Goal: Information Seeking & Learning: Learn about a topic

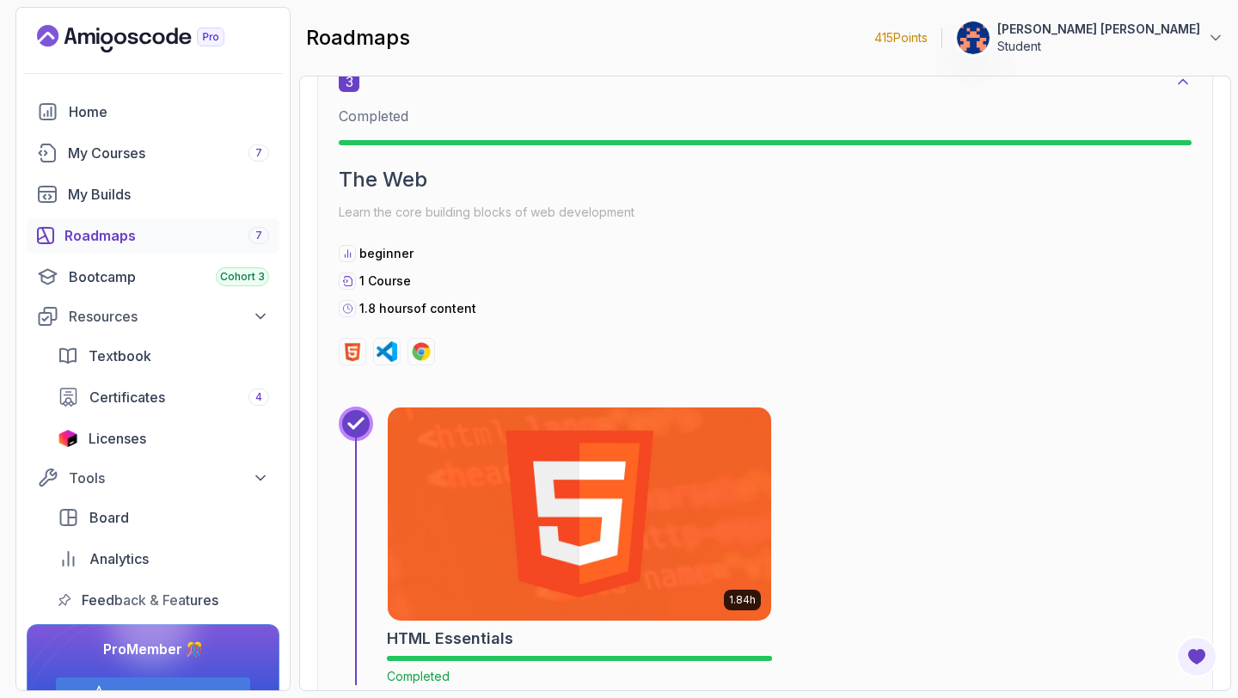
scroll to position [1879, 0]
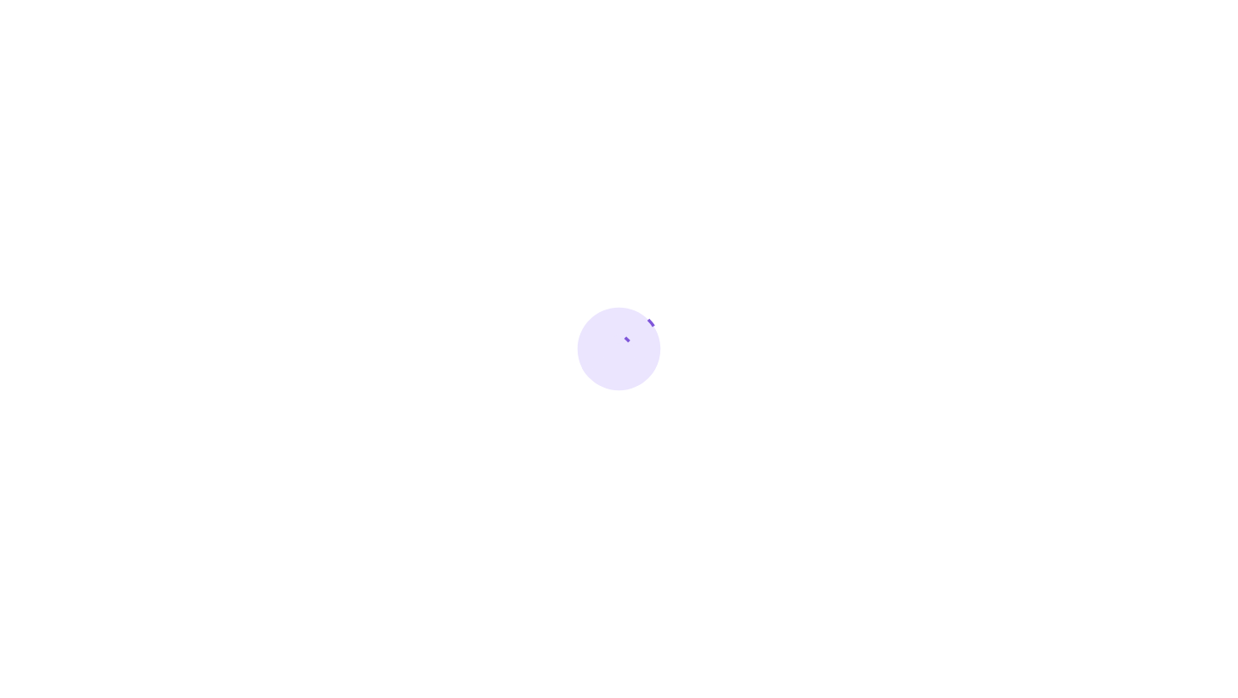
click at [463, 278] on div at bounding box center [619, 349] width 1238 height 698
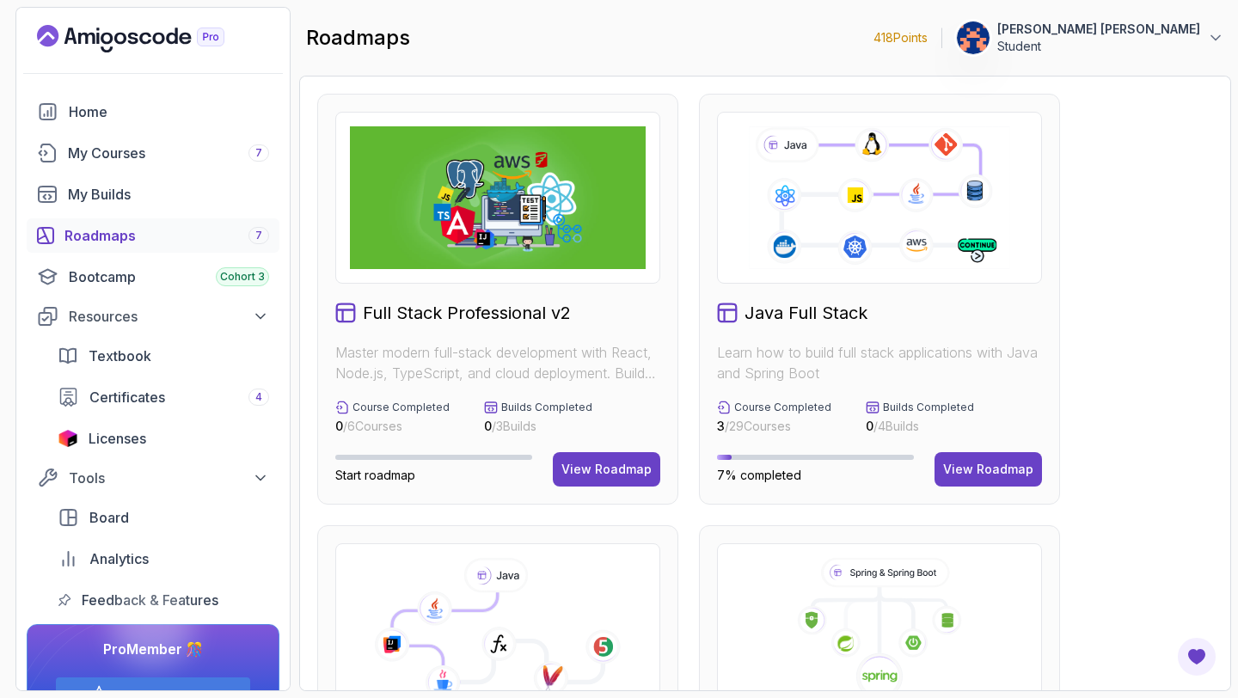
scroll to position [772, 0]
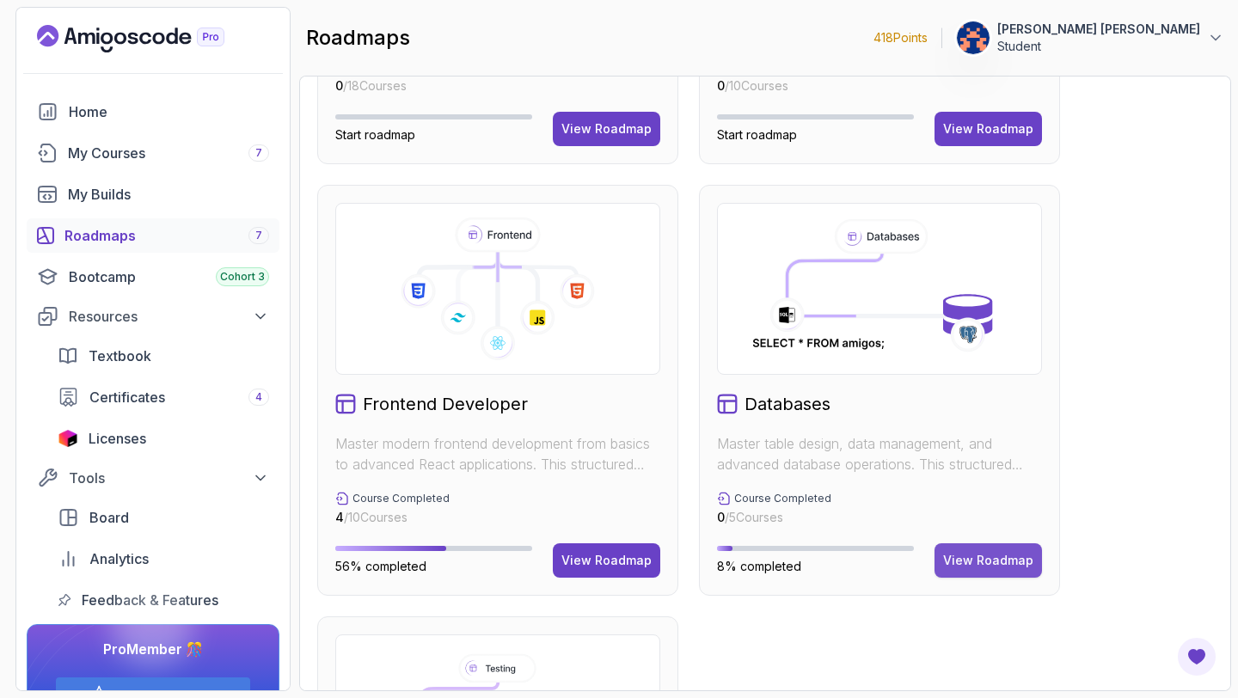
click at [991, 560] on div "View Roadmap" at bounding box center [988, 560] width 90 height 17
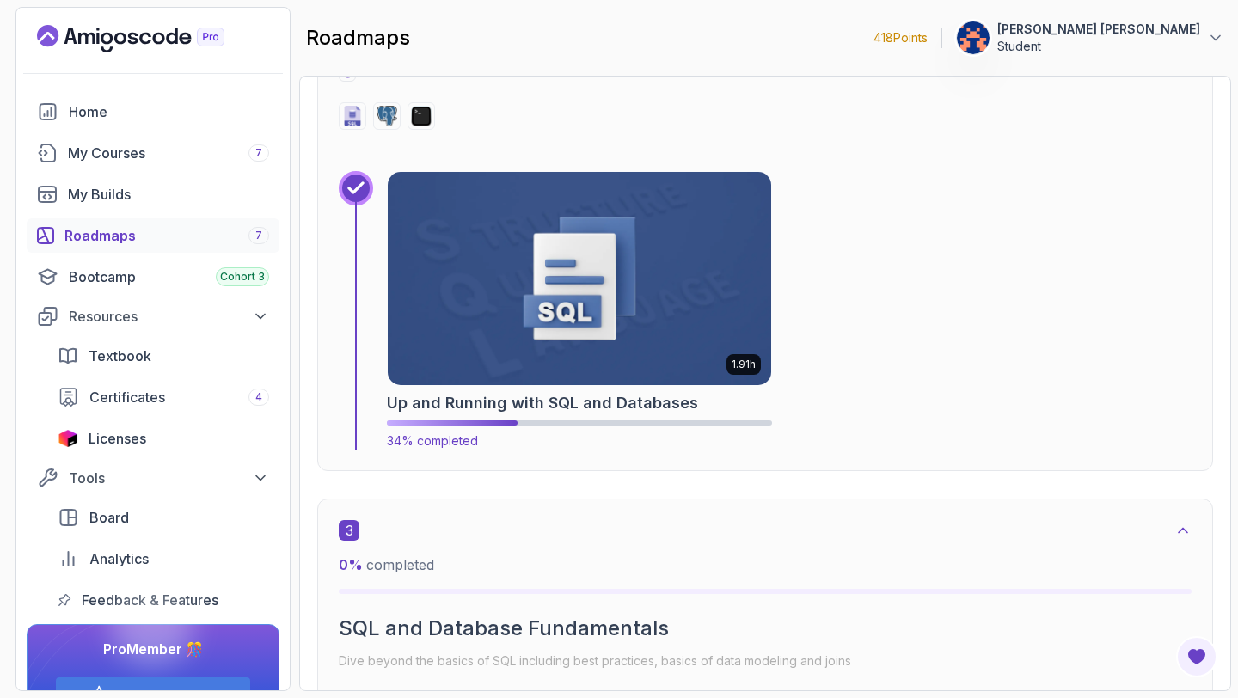
scroll to position [1422, 0]
click at [497, 403] on h2 "Up and Running with SQL and Databases" at bounding box center [542, 402] width 311 height 24
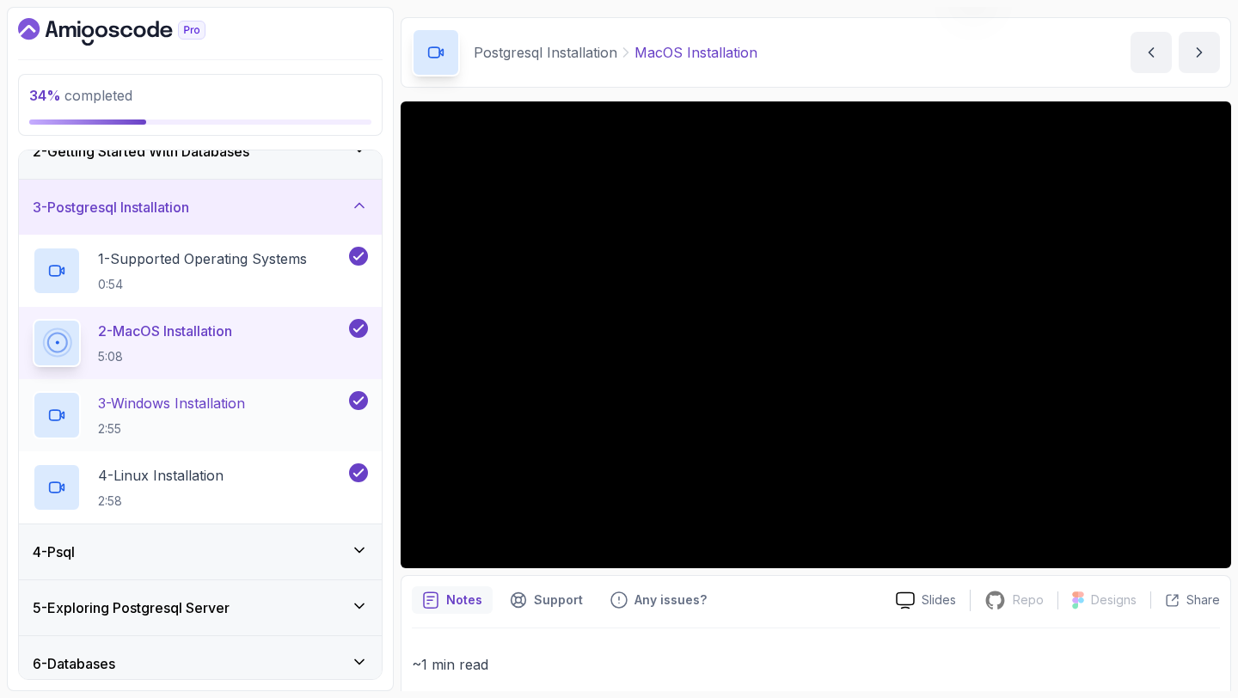
scroll to position [104, 0]
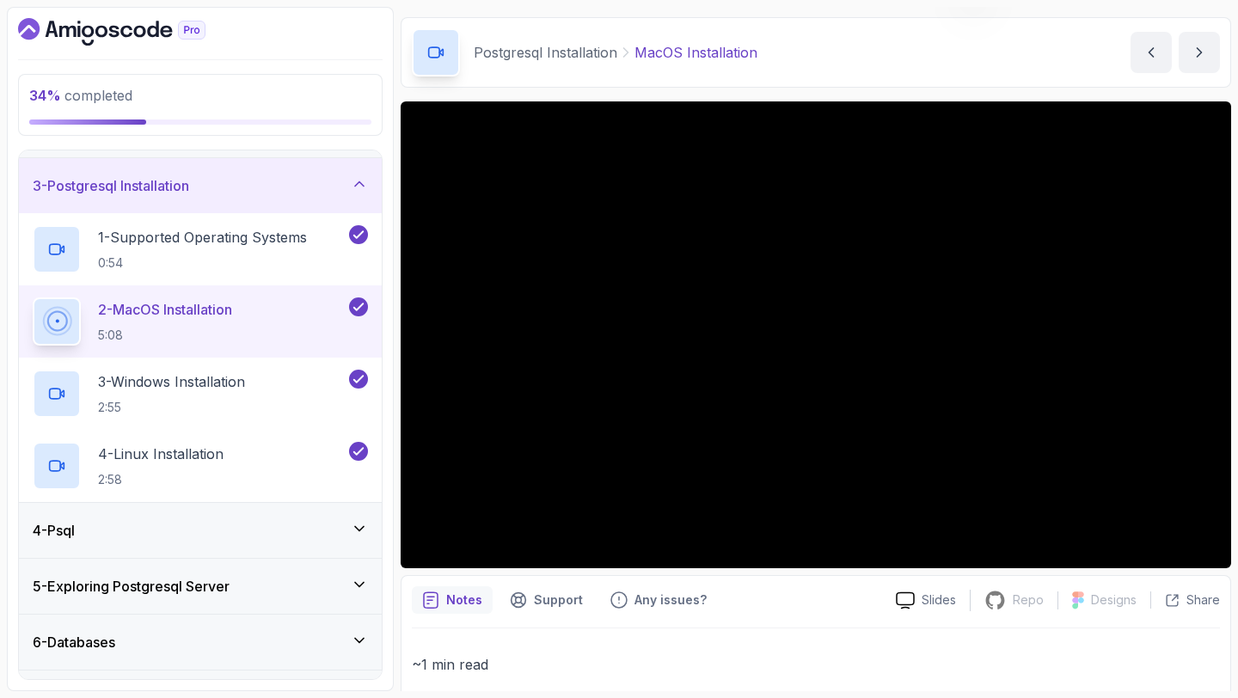
click at [359, 525] on icon at bounding box center [359, 528] width 17 height 17
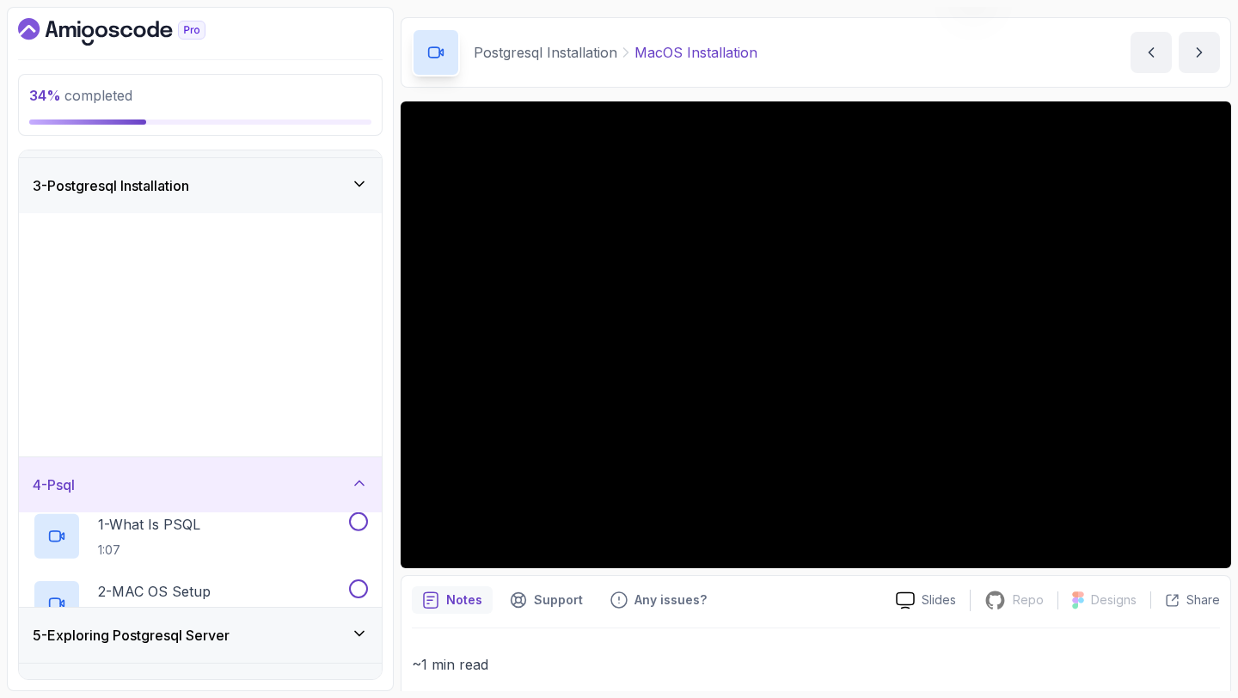
scroll to position [0, 0]
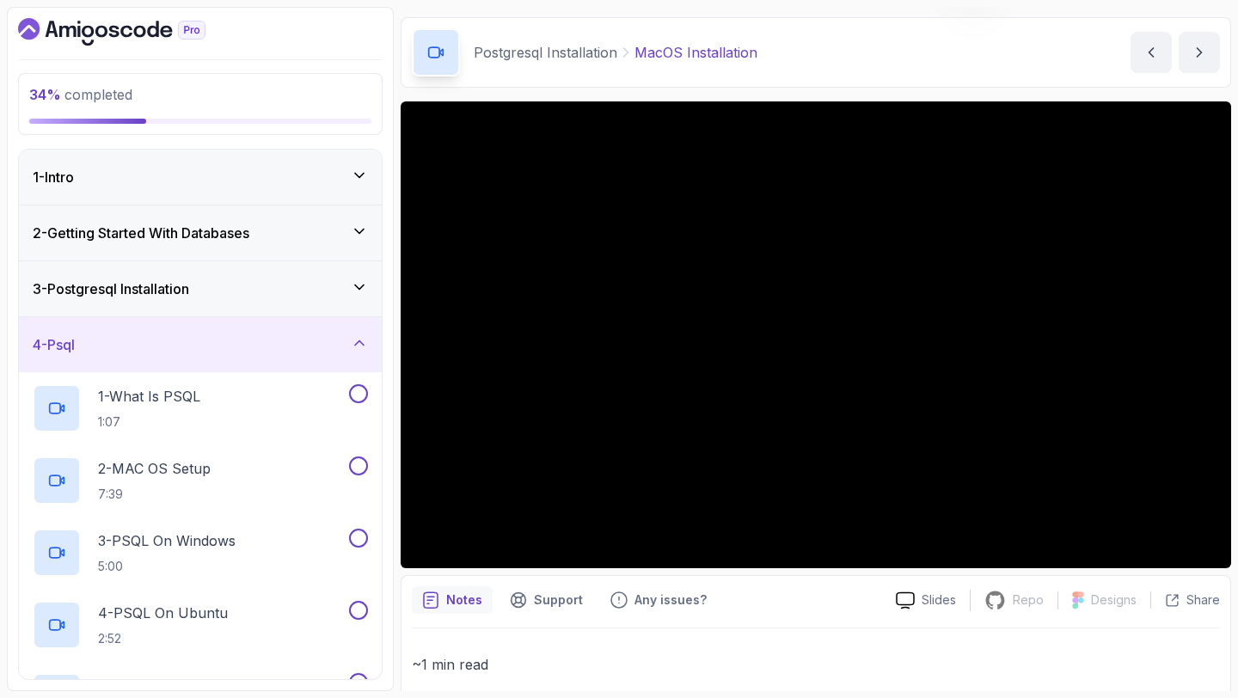
click at [358, 341] on icon at bounding box center [359, 343] width 9 height 4
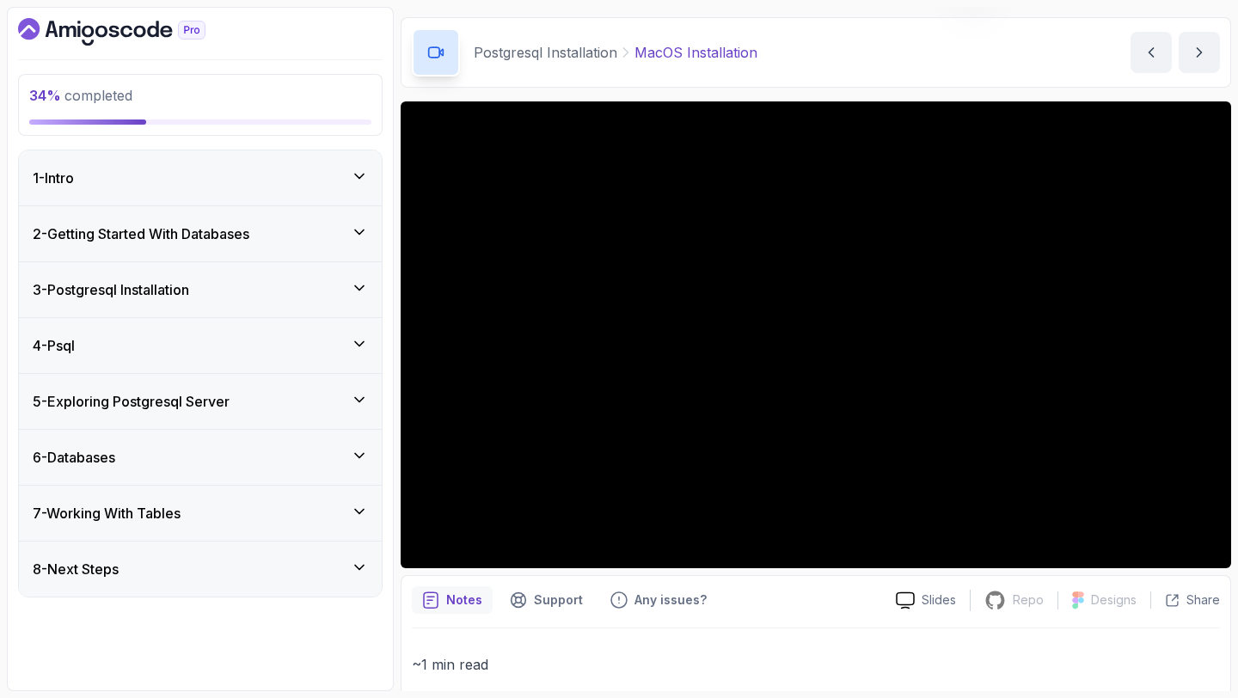
click at [361, 286] on icon at bounding box center [359, 287] width 17 height 17
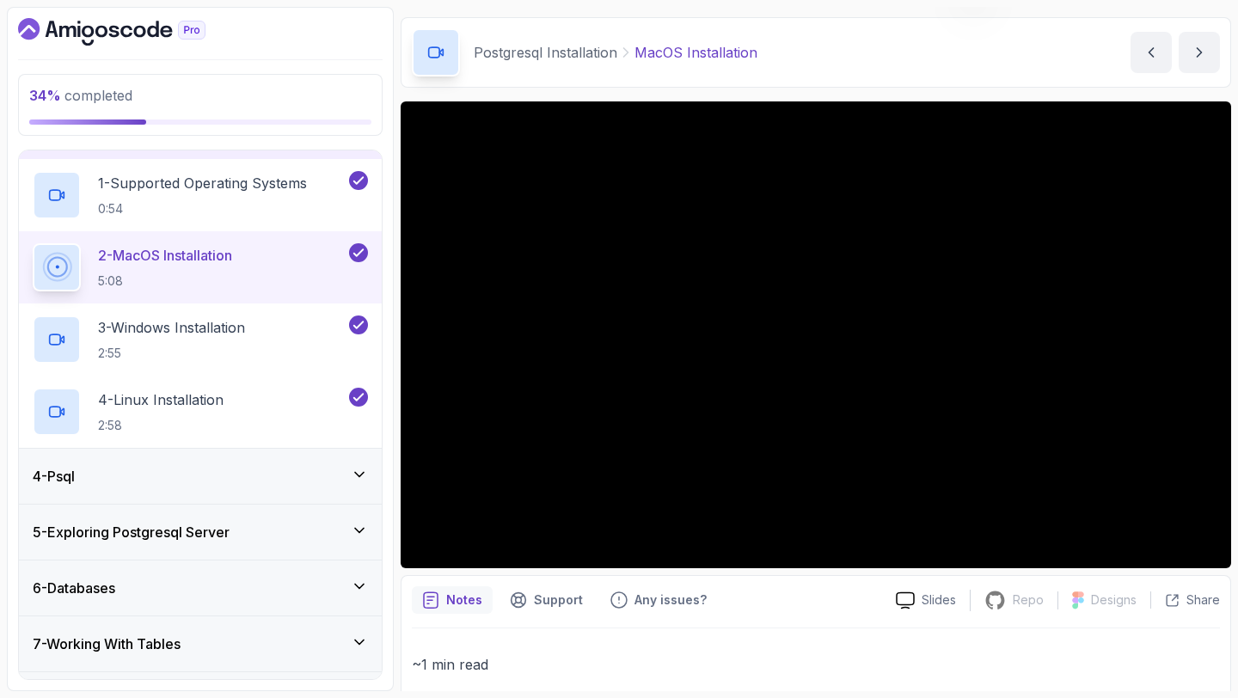
scroll to position [181, 0]
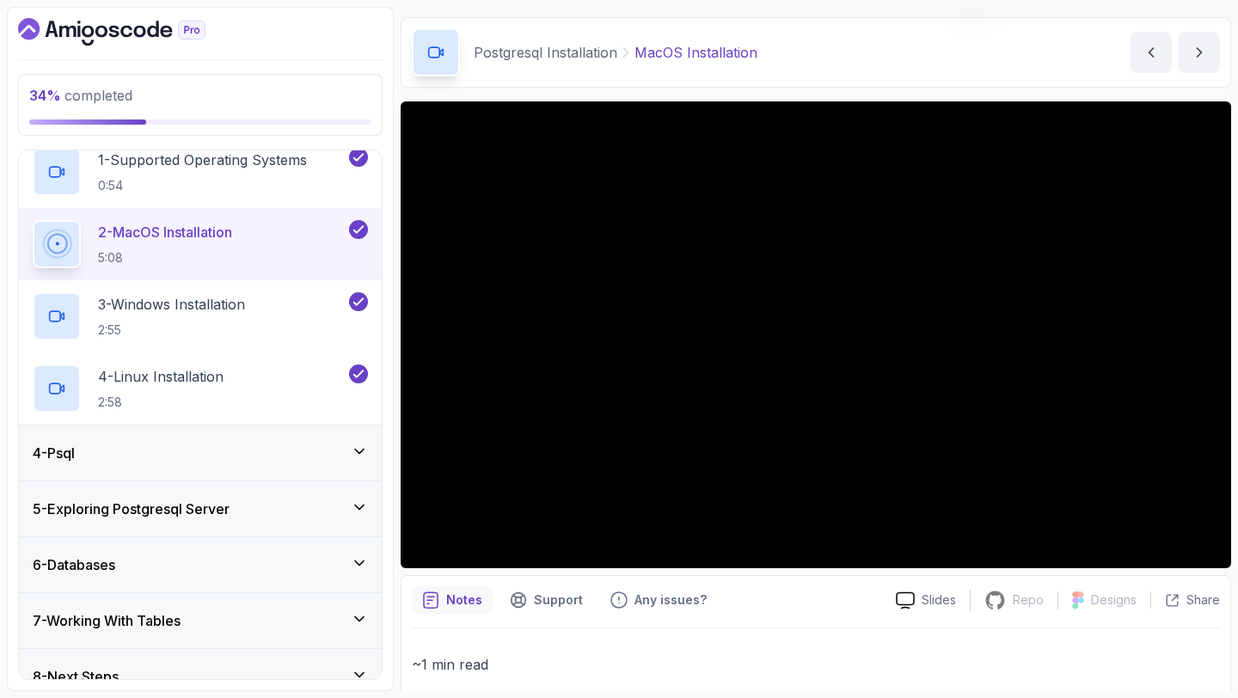
click at [361, 450] on icon at bounding box center [359, 451] width 9 height 4
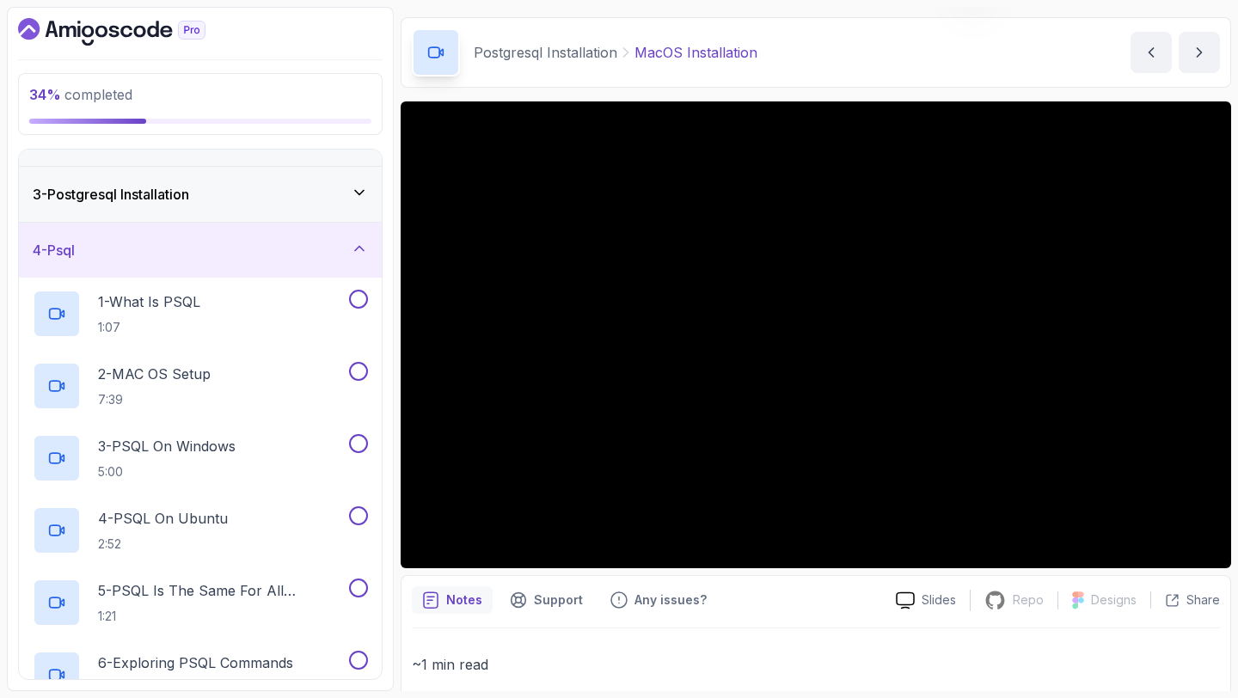
scroll to position [89, 0]
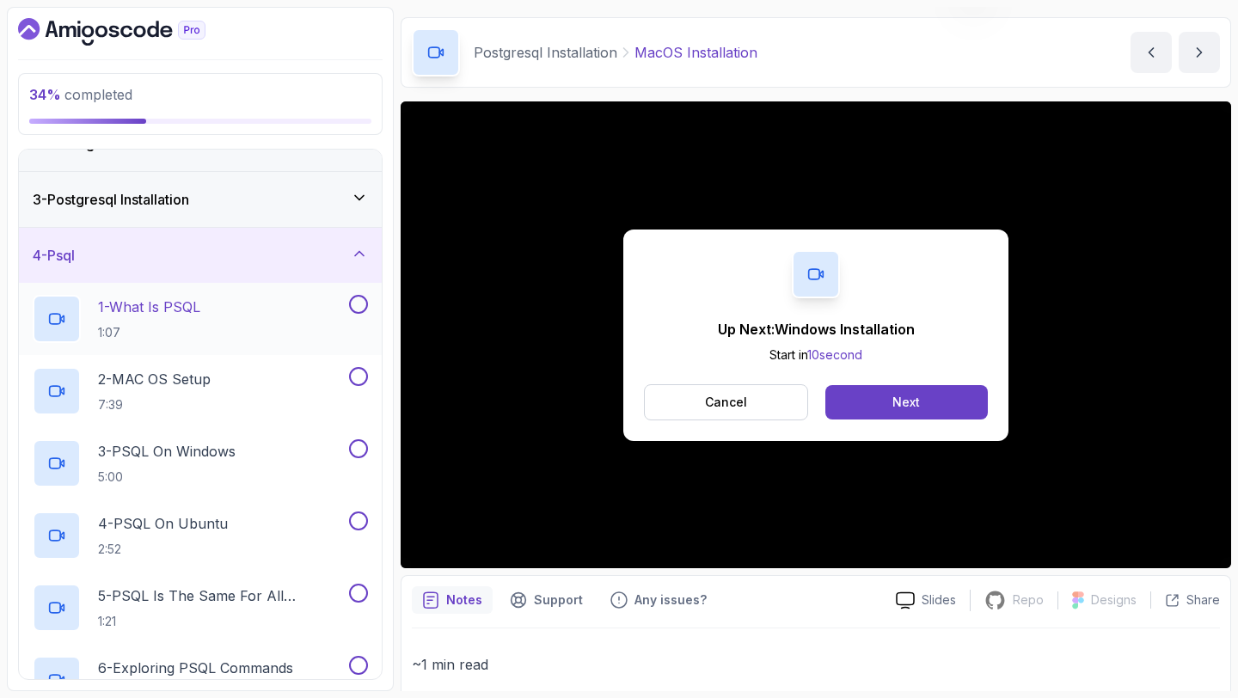
click at [193, 304] on p "1 - What Is PSQL" at bounding box center [149, 307] width 102 height 21
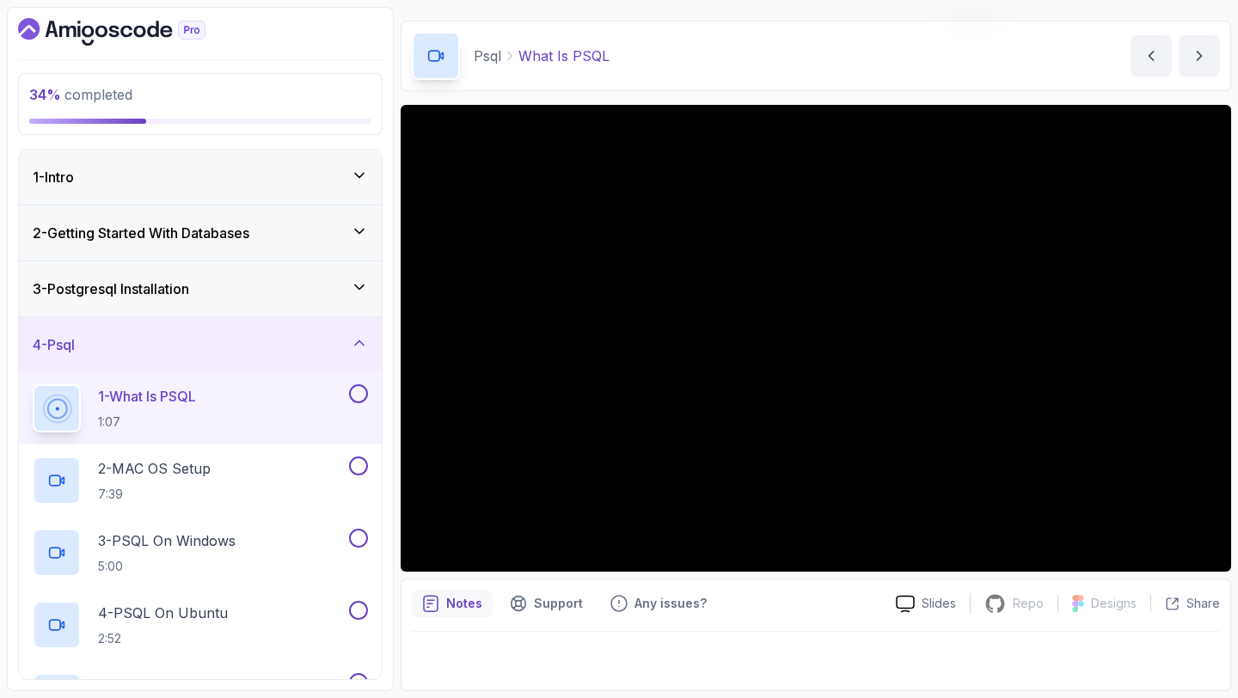
click at [364, 286] on icon at bounding box center [359, 288] width 9 height 4
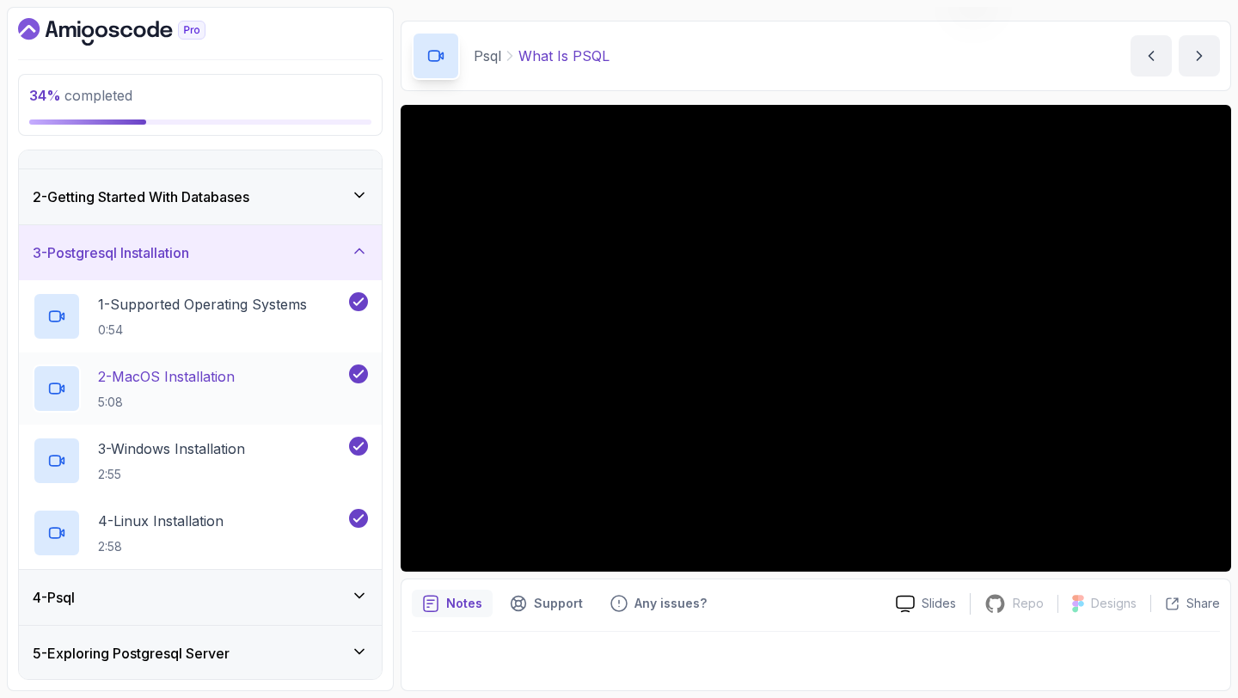
scroll to position [78, 0]
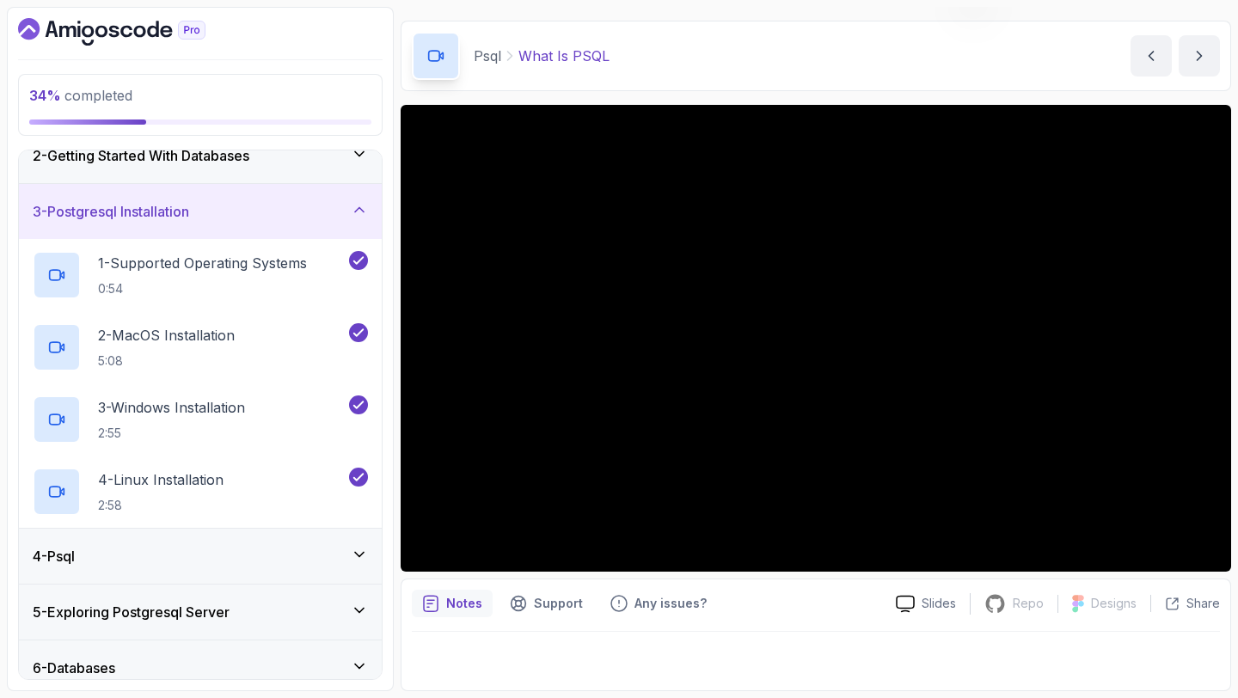
click at [359, 210] on icon at bounding box center [359, 209] width 17 height 17
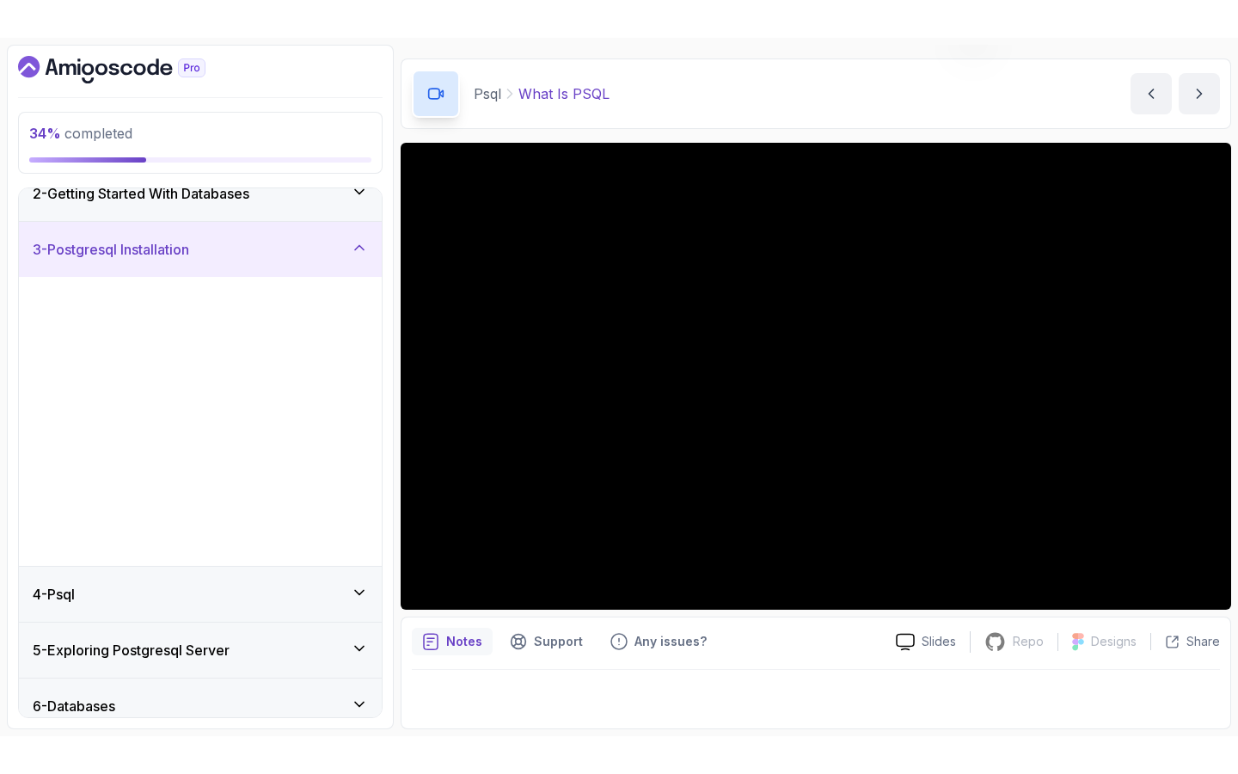
scroll to position [0, 0]
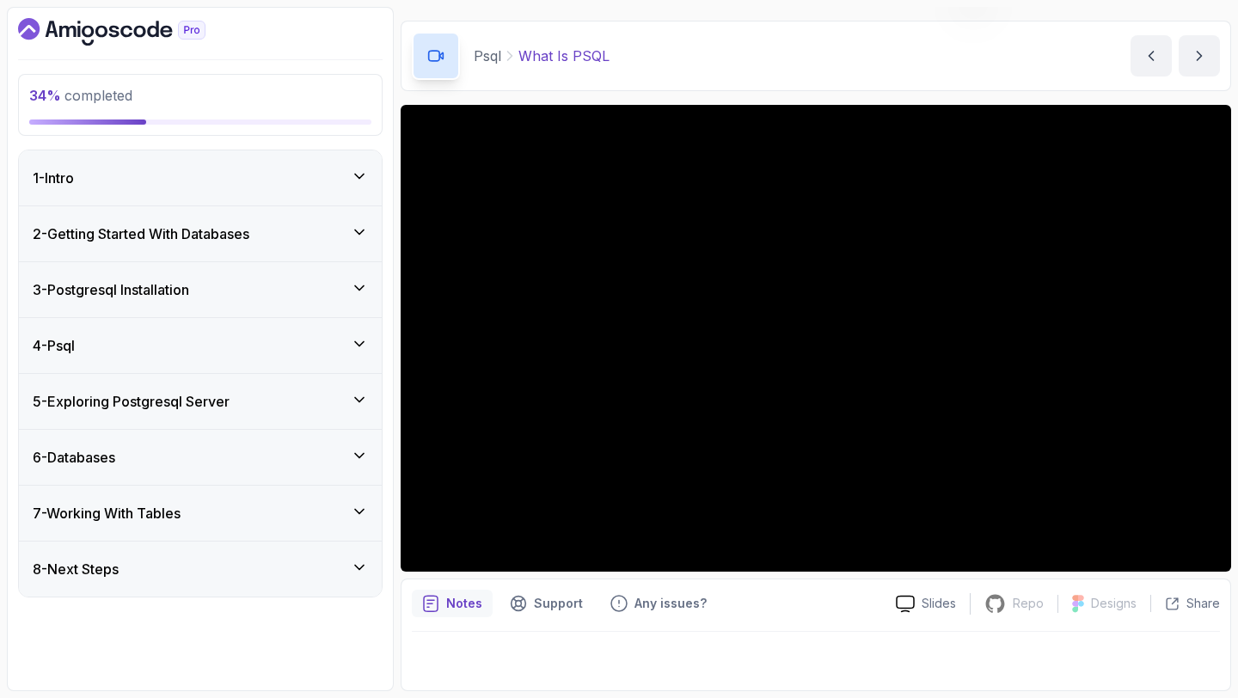
click at [357, 343] on icon at bounding box center [359, 344] width 9 height 4
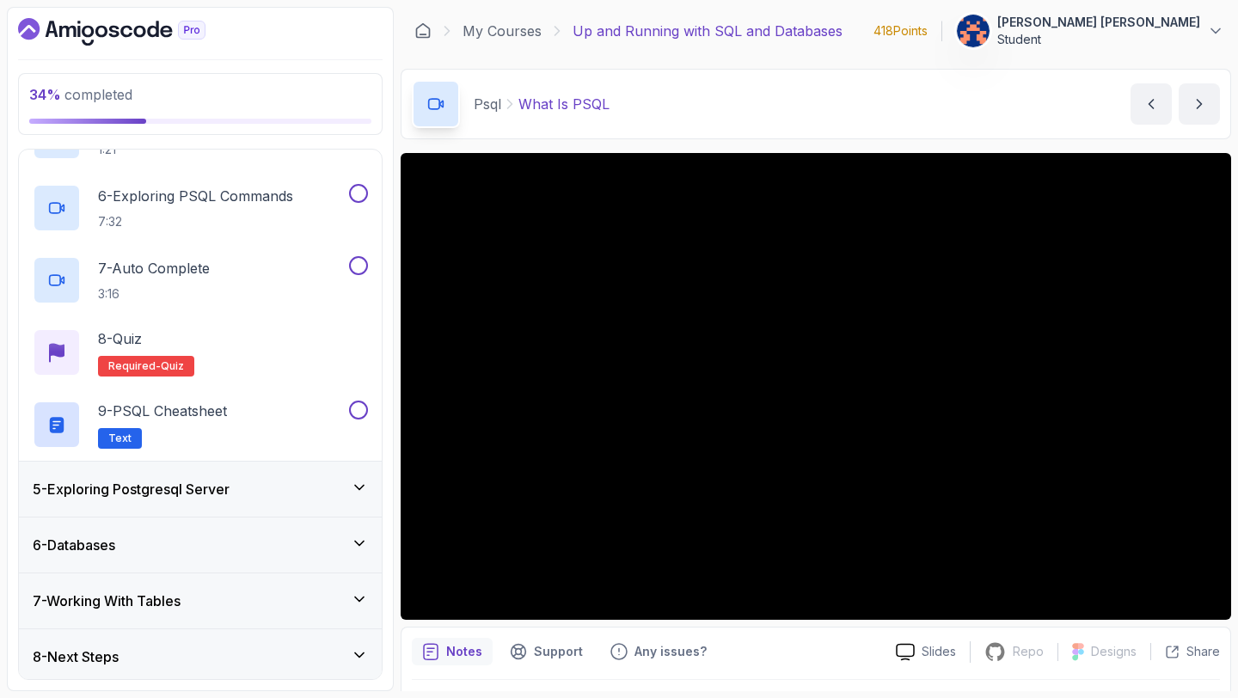
scroll to position [567, 0]
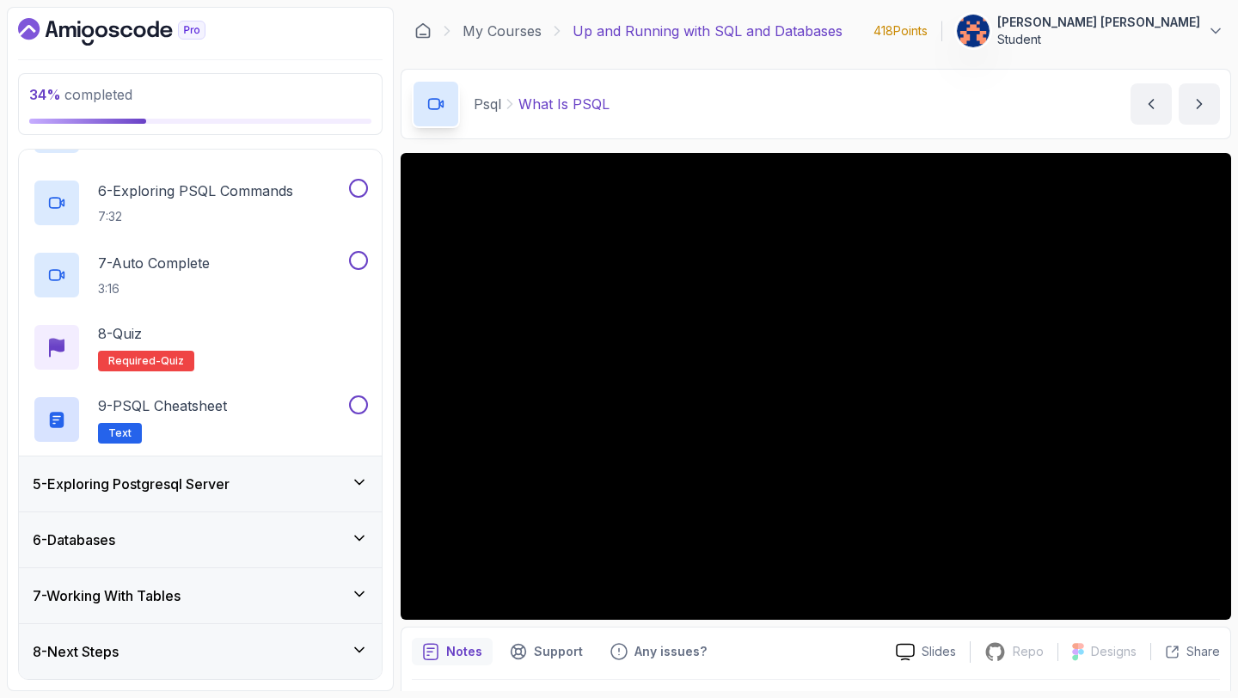
click at [349, 479] on div "5 - Exploring Postgresql Server" at bounding box center [200, 484] width 335 height 21
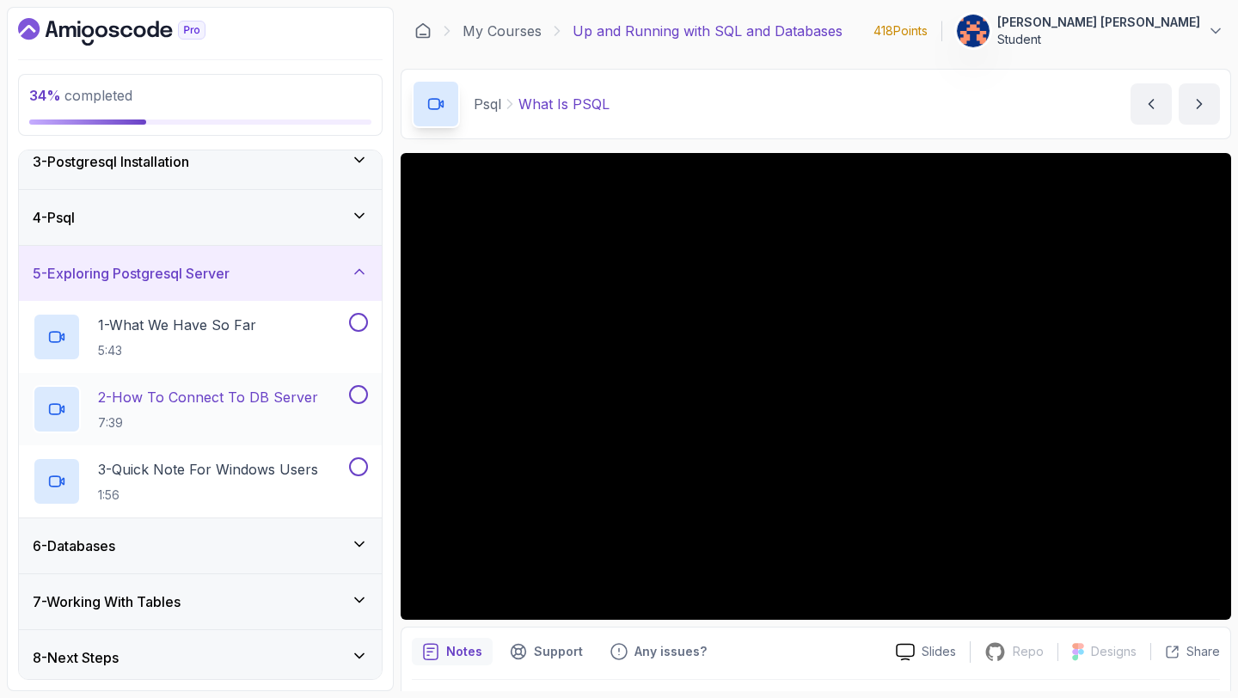
scroll to position [134, 0]
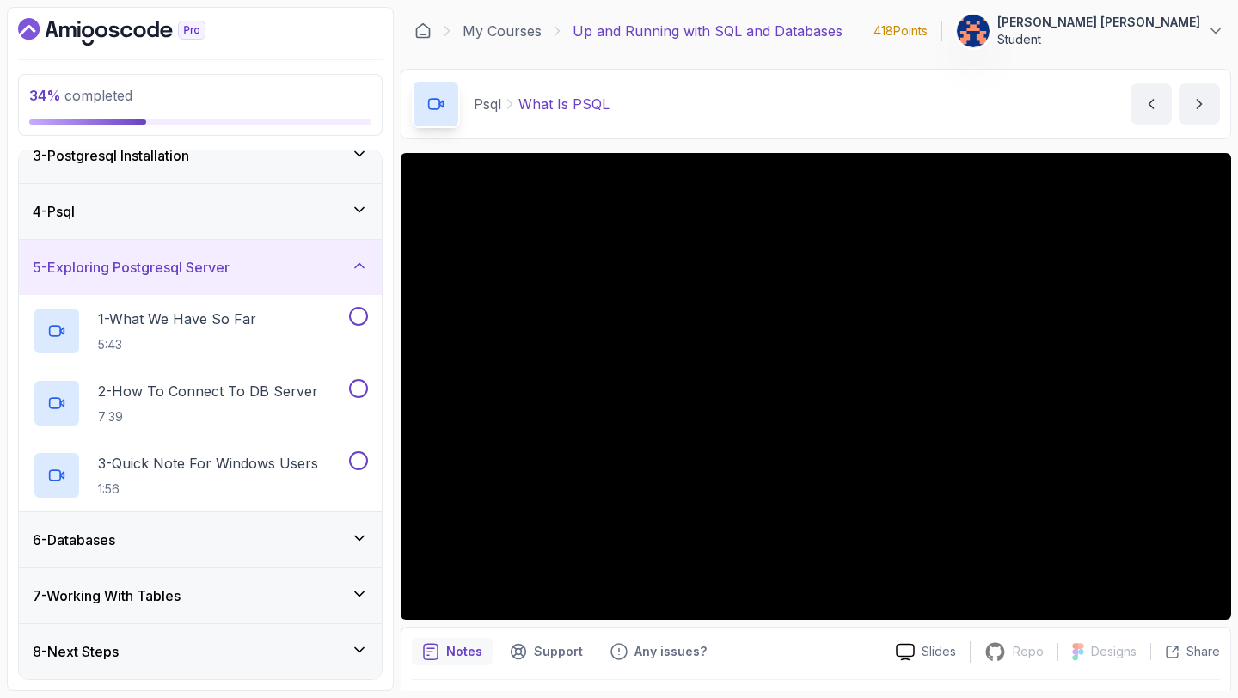
click at [355, 542] on icon at bounding box center [359, 538] width 17 height 17
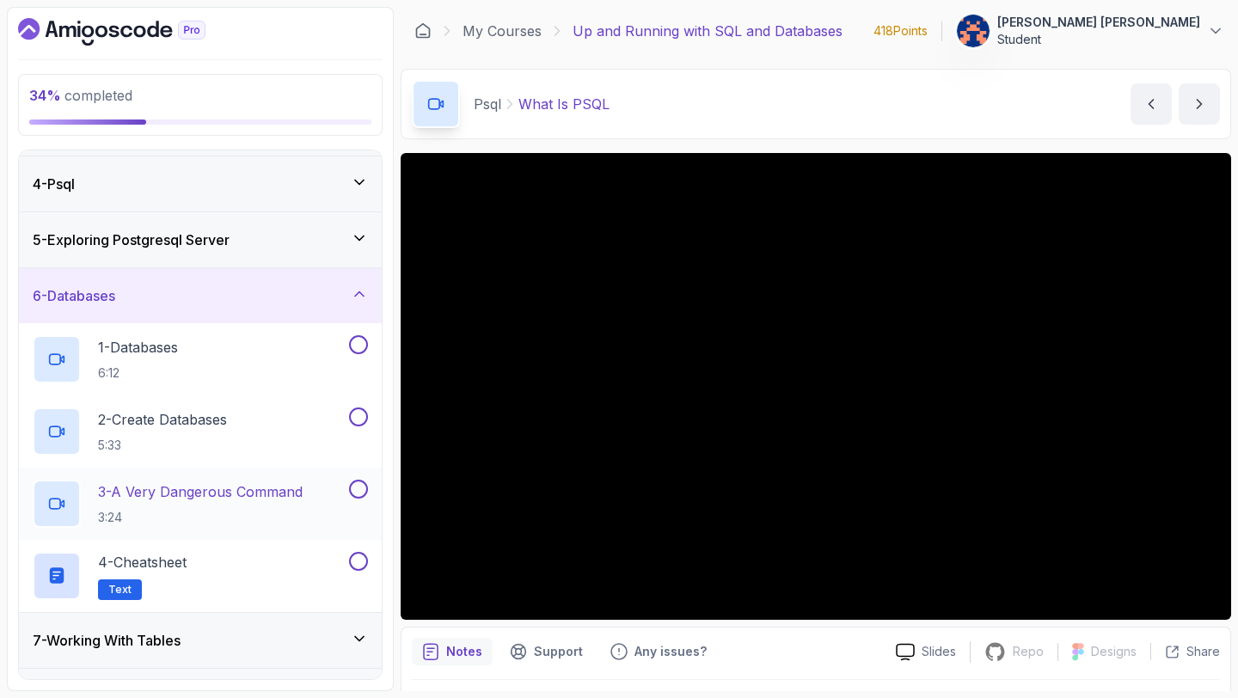
scroll to position [206, 0]
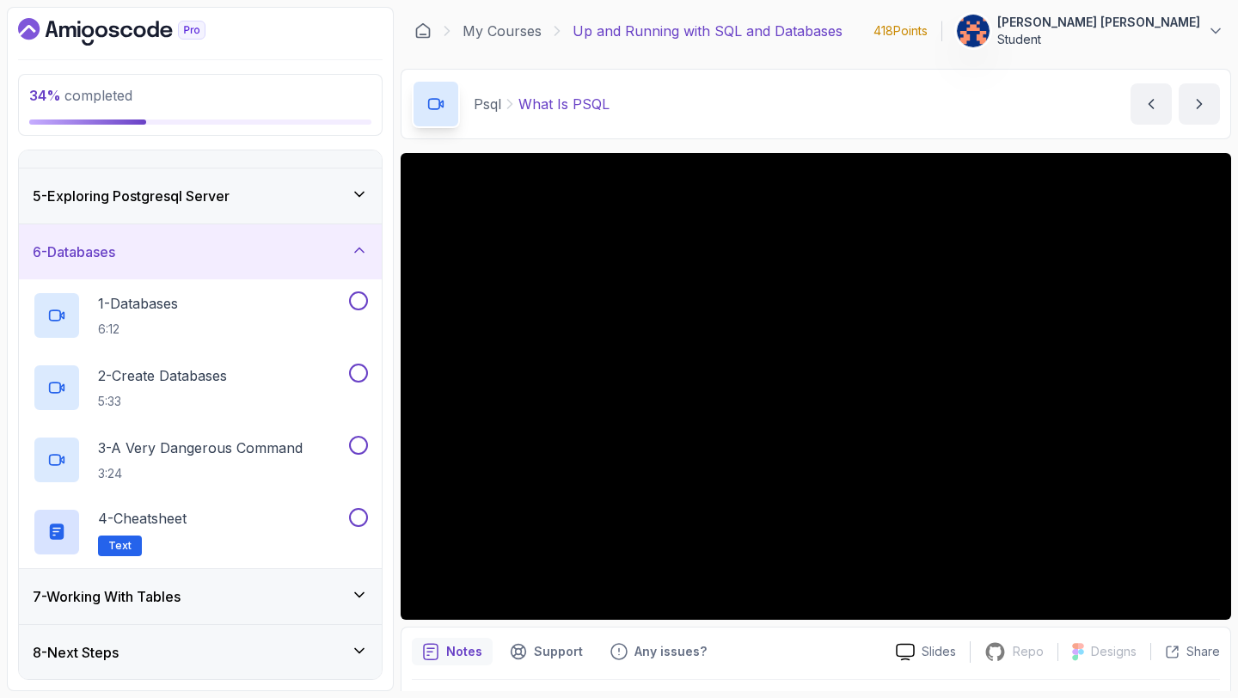
click at [339, 603] on div "7 - Working With Tables" at bounding box center [200, 596] width 335 height 21
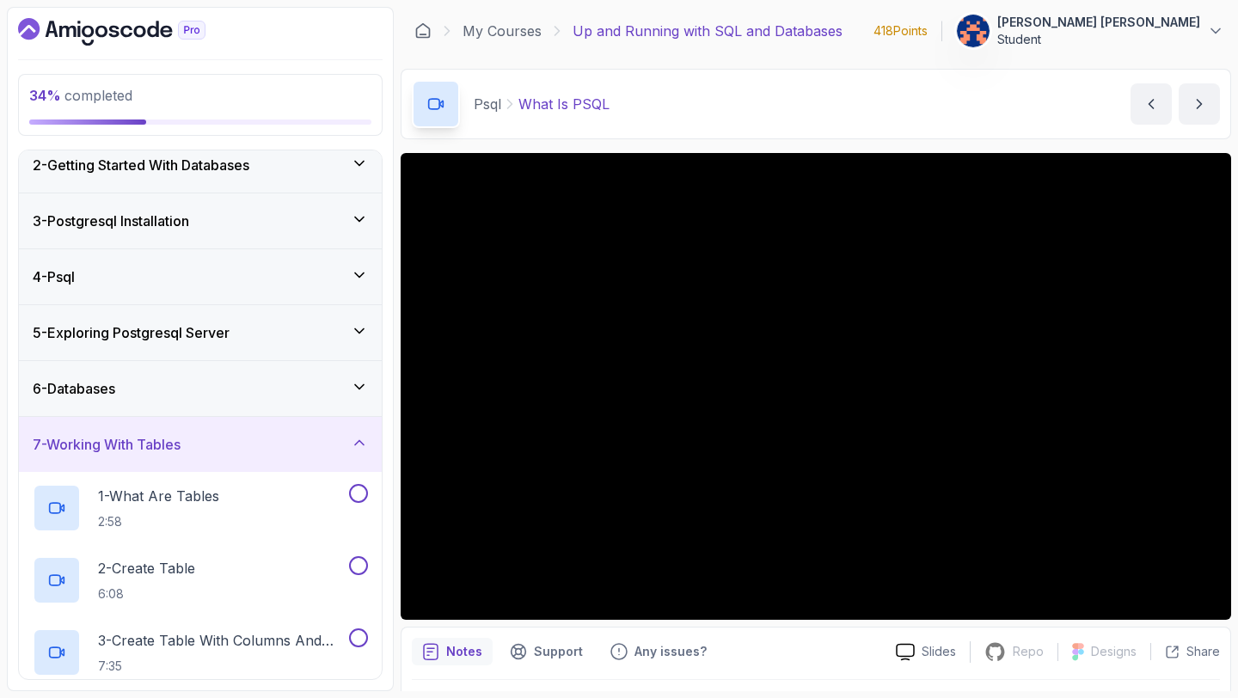
scroll to position [63, 0]
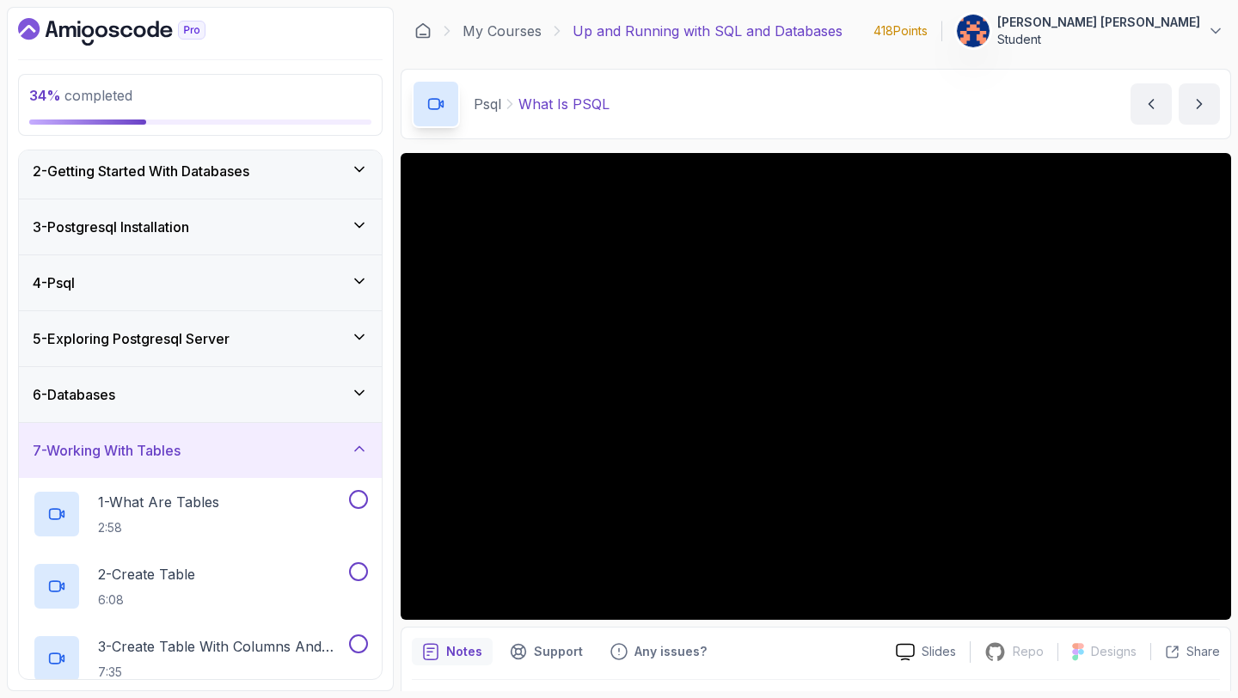
click at [358, 452] on icon at bounding box center [359, 448] width 17 height 17
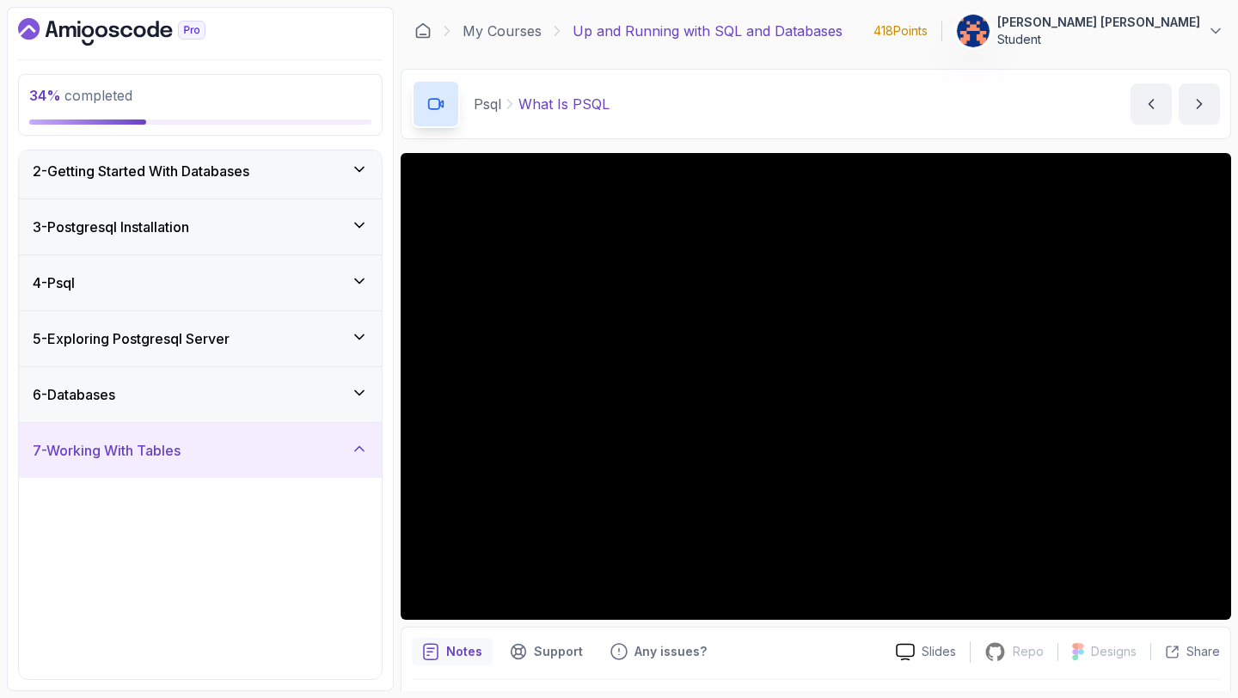
scroll to position [0, 0]
